Goal: Task Accomplishment & Management: Manage account settings

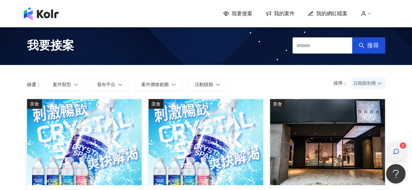
click at [392, 150] on icon "button" at bounding box center [395, 151] width 7 height 7
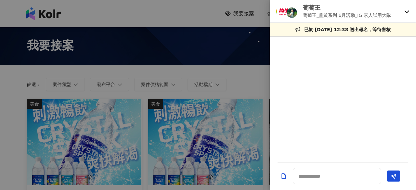
click at [409, 12] on icon at bounding box center [407, 11] width 5 height 5
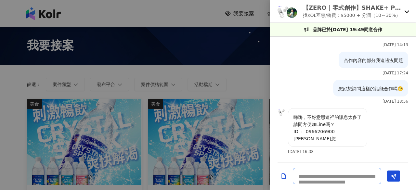
click at [323, 176] on textarea at bounding box center [337, 176] width 88 height 16
drag, startPoint x: 305, startPoint y: 125, endPoint x: 339, endPoint y: 127, distance: 34.2
click at [339, 127] on p "嗨嗨，不好意思這裡的訊息太多了 請問方便加Line嗎？ ID ： 0966206900 [PERSON_NAME]您" at bounding box center [328, 128] width 68 height 29
copy p "0966206900"
click at [357, 68] on div "合作內容的部分我這邊沒問題 [DATE] 17:24" at bounding box center [374, 64] width 70 height 24
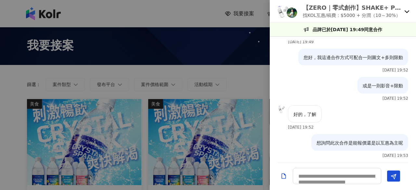
scroll to position [0, 0]
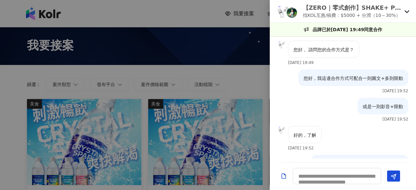
click at [323, 7] on p "【ZERO｜零式創作】SHAKE+ PRO 健康搖搖果昔杯｜全台唯一四季全天候隨行杯果汁機，讓您使用快樂每一天！" at bounding box center [352, 8] width 99 height 8
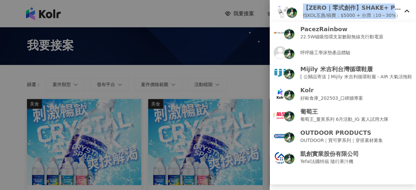
drag, startPoint x: 306, startPoint y: 8, endPoint x: 393, endPoint y: 13, distance: 87.6
click at [393, 13] on div "【ZERO｜零式創作】SHAKE+ PRO 健康搖搖果昔杯｜全台唯一四季全天候隨行杯果汁機，讓您使用快樂每一天！ 找KOL互惠/稿費：$5000 + 分潤（1…" at bounding box center [352, 11] width 99 height 15
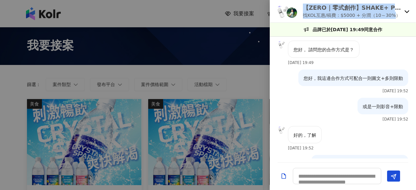
click at [295, 14] on img at bounding box center [292, 12] width 10 height 10
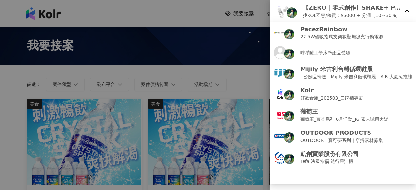
click at [406, 14] on icon at bounding box center [407, 11] width 5 height 5
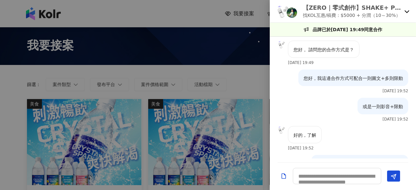
click at [351, 8] on p "【ZERO｜零式創作】SHAKE+ PRO 健康搖搖果昔杯｜全台唯一四季全天候隨行杯果汁機，讓您使用快樂每一天！" at bounding box center [352, 8] width 99 height 8
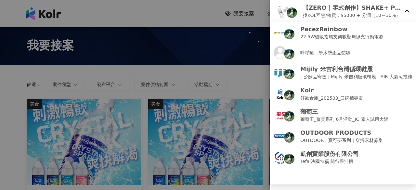
click at [235, 73] on div at bounding box center [208, 95] width 416 height 190
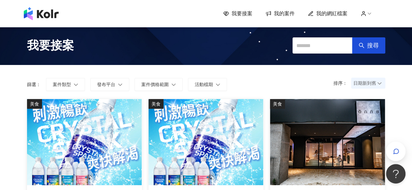
click at [278, 15] on span "我的案件" at bounding box center [284, 13] width 21 height 7
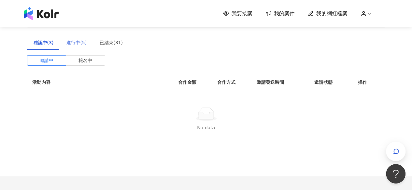
click at [64, 46] on div "進行中(5)" at bounding box center [76, 42] width 33 height 15
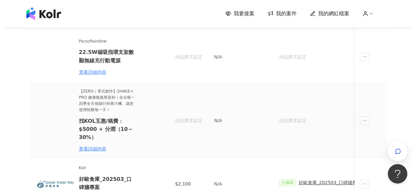
scroll to position [65, 0]
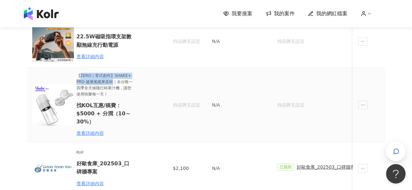
drag, startPoint x: 79, startPoint y: 75, endPoint x: 113, endPoint y: 82, distance: 34.9
click at [113, 82] on span "【ZERO｜零式創作】SHAKE+ PRO 健康搖搖果昔杯｜全台唯一四季全天候隨行杯果汁機，讓您使用快樂每一天！" at bounding box center [104, 85] width 57 height 24
click at [76, 75] on span "【ZERO｜零式創作】SHAKE+ PRO 健康搖搖果昔杯｜全台唯一四季全天候隨行杯果汁機，讓您使用快樂每一天！" at bounding box center [104, 85] width 57 height 24
drag, startPoint x: 76, startPoint y: 75, endPoint x: 110, endPoint y: 81, distance: 34.8
click at [110, 81] on span "【ZERO｜零式創作】SHAKE+ PRO 健康搖搖果昔杯｜全台唯一四季全天候隨行杯果汁機，讓您使用快樂每一天！" at bounding box center [104, 85] width 57 height 24
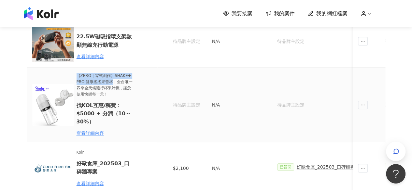
copy span "【ZERO｜零式創作】SHAKE+ PRO 健康搖搖果昔杯"
click at [397, 149] on icon "button" at bounding box center [395, 151] width 7 height 7
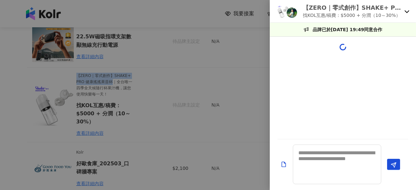
scroll to position [390, 0]
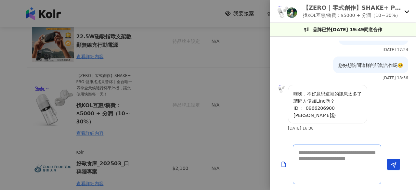
click at [334, 163] on textarea at bounding box center [337, 165] width 88 height 40
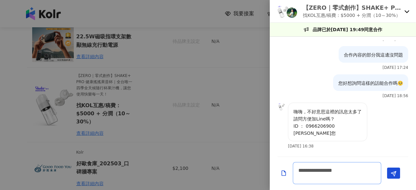
scroll to position [373, 0]
type textarea "**********"
